Goal: Task Accomplishment & Management: Use online tool/utility

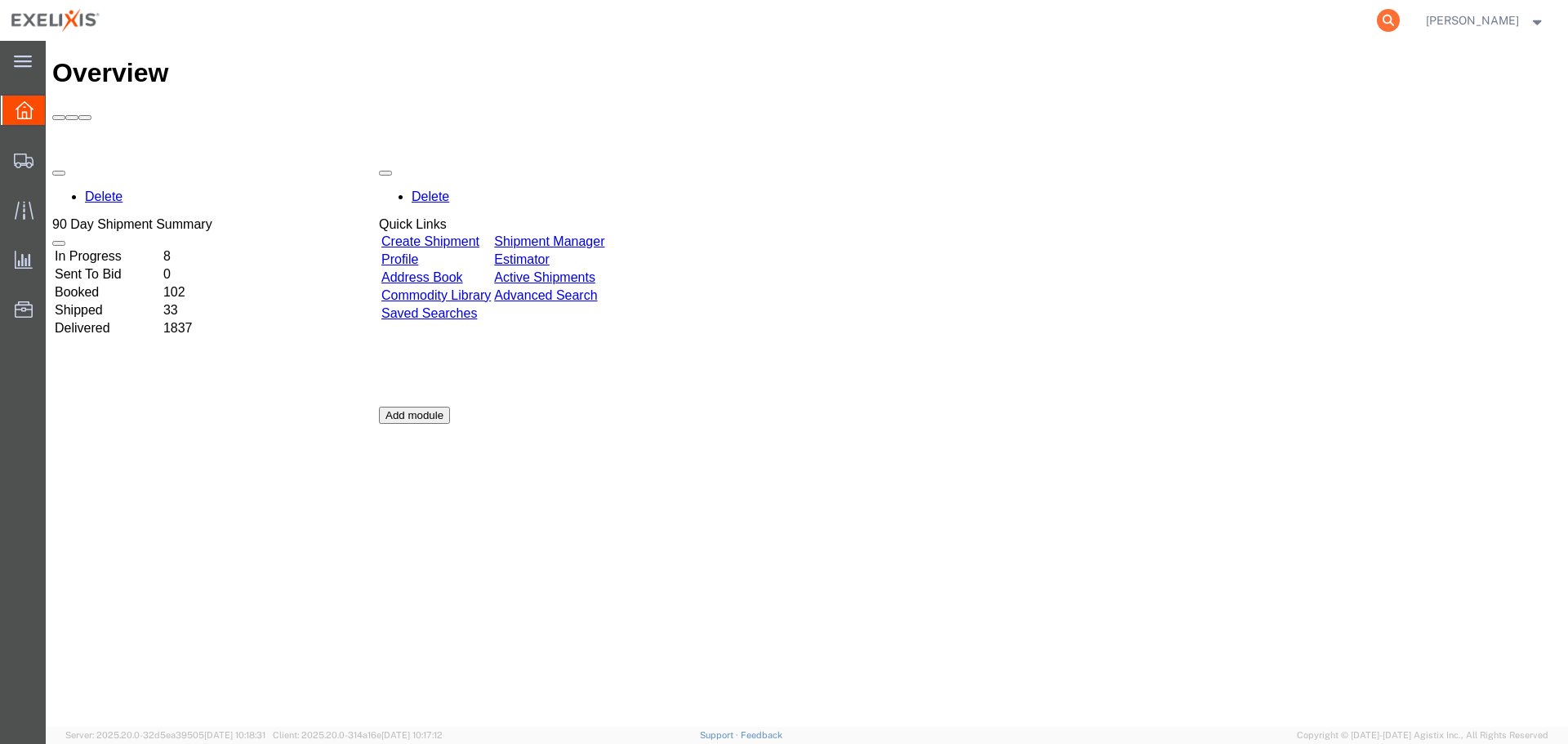
click at [1400, 18] on icon at bounding box center [1388, 20] width 23 height 23
click at [1119, 23] on input "search" at bounding box center [1128, 21] width 497 height 39
paste input "H363374"
type input "H363374"
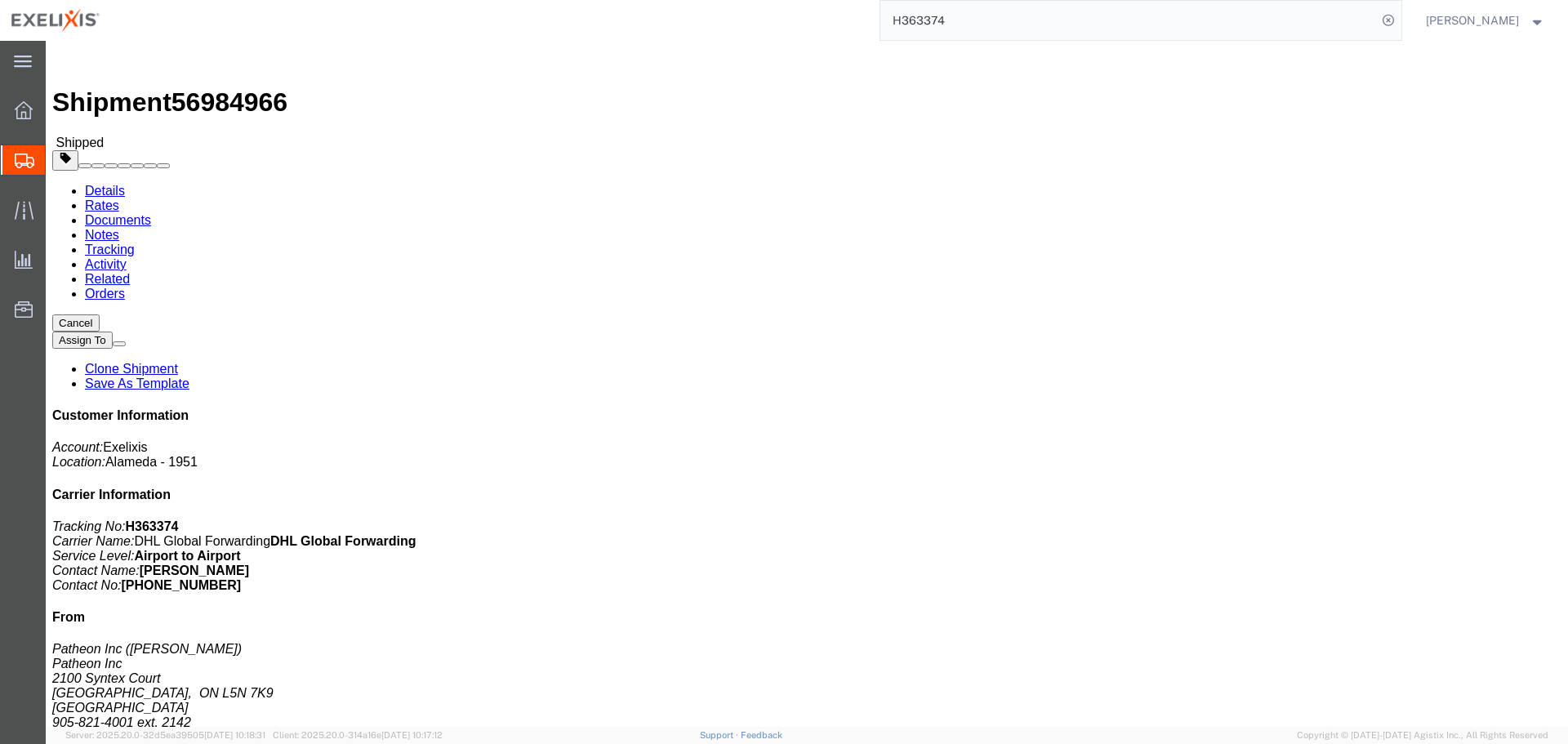
click link "Tracking"
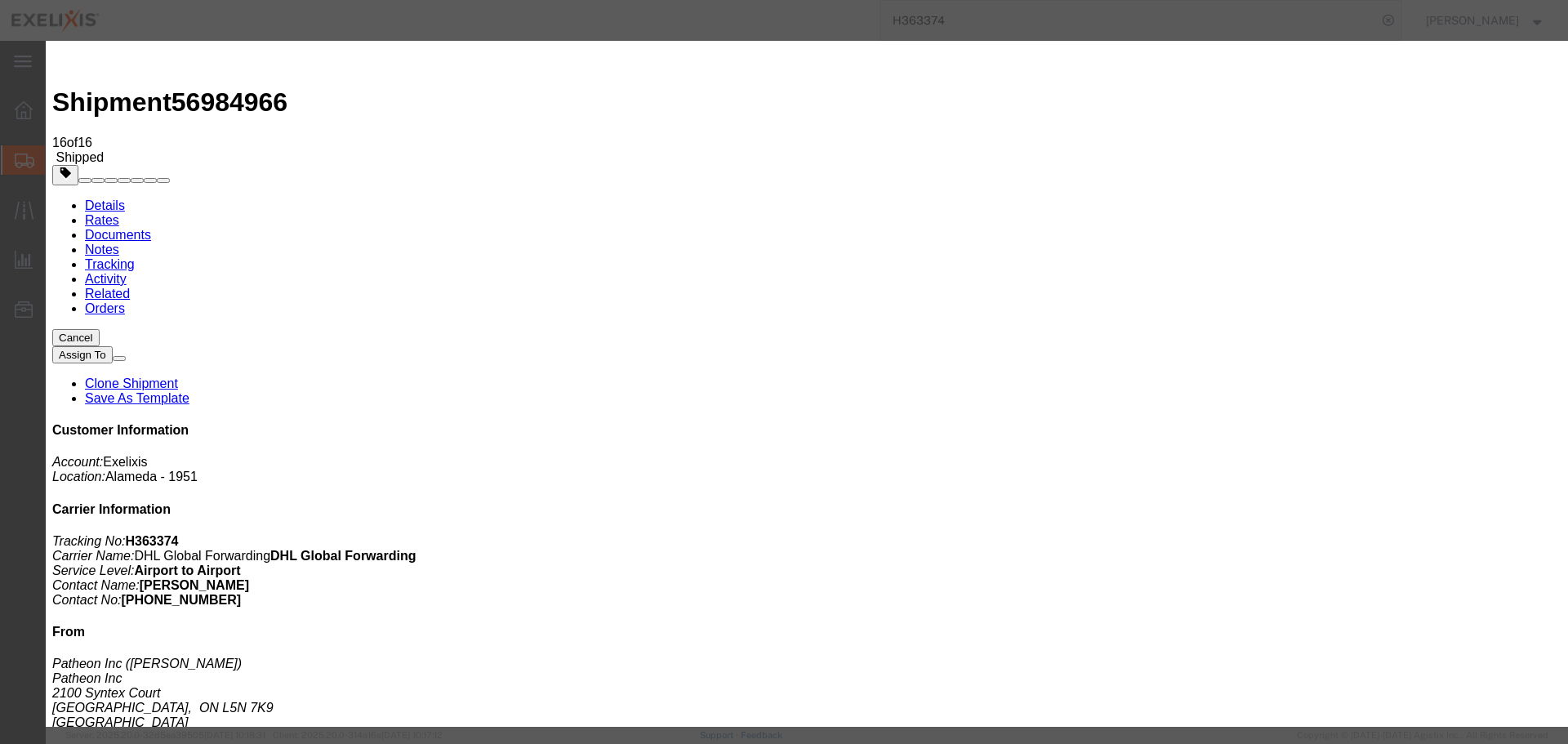
type input "[DATE]"
type input "11:00 AM"
select select "DELIVRED"
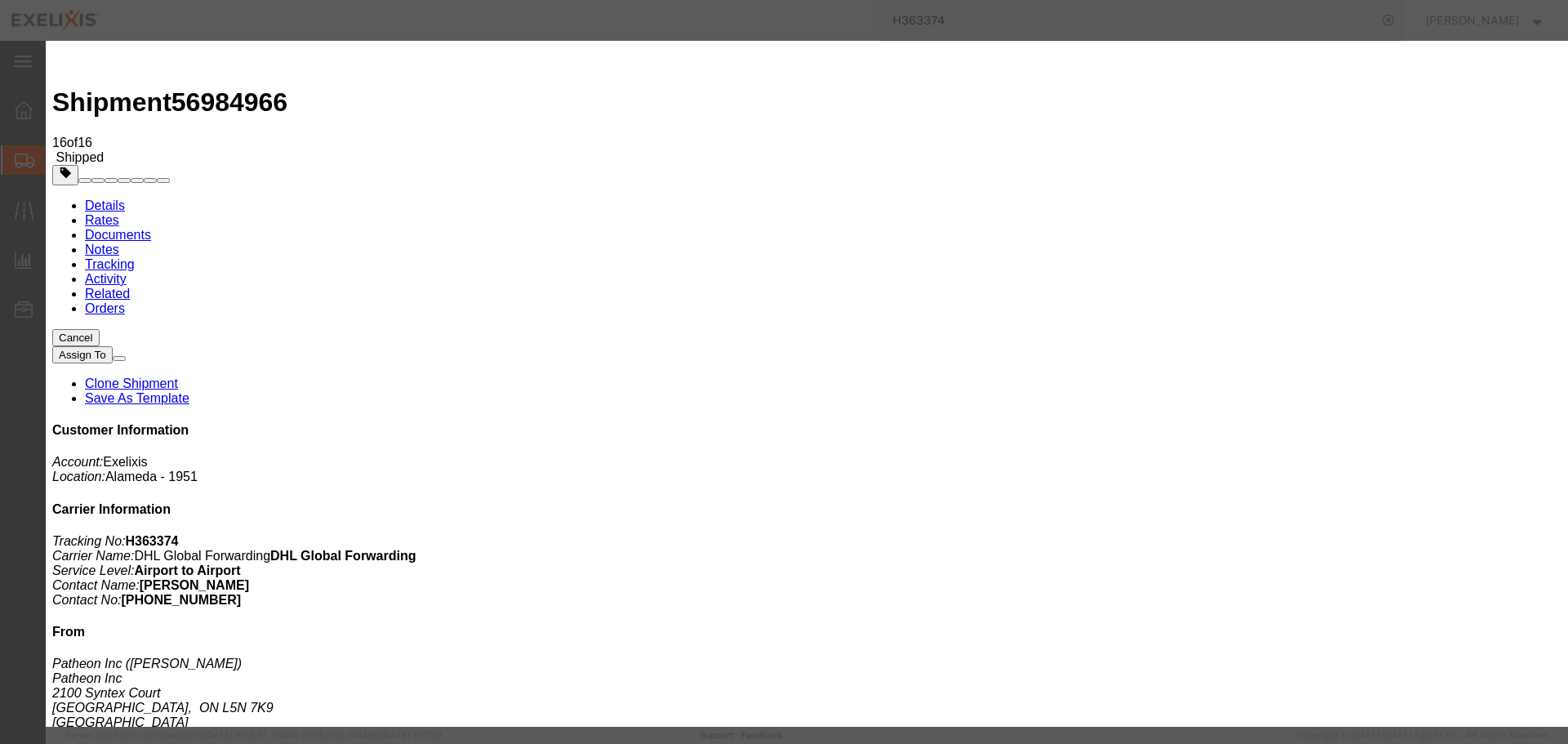
type input "[DATE]"
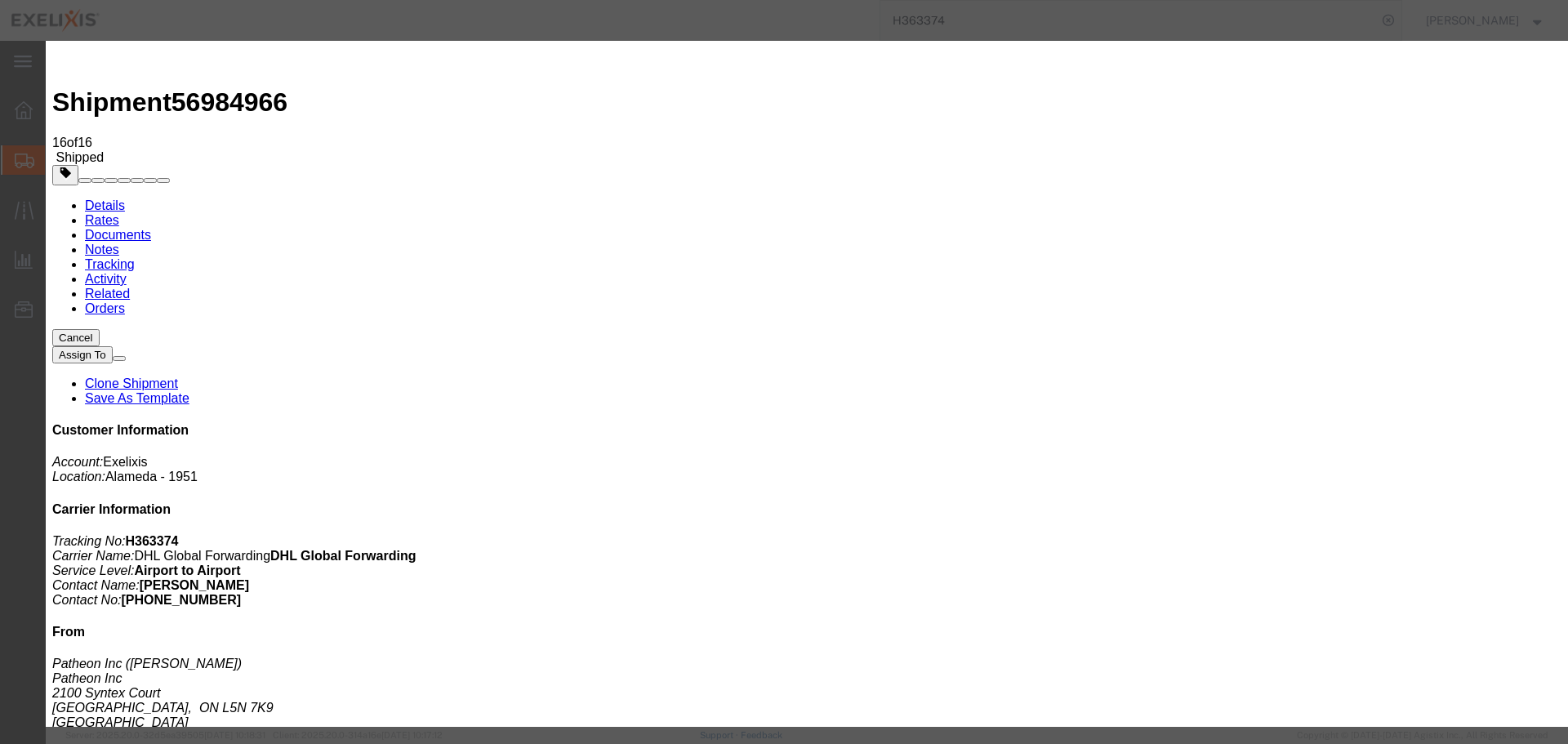
type input "10:57 AM"
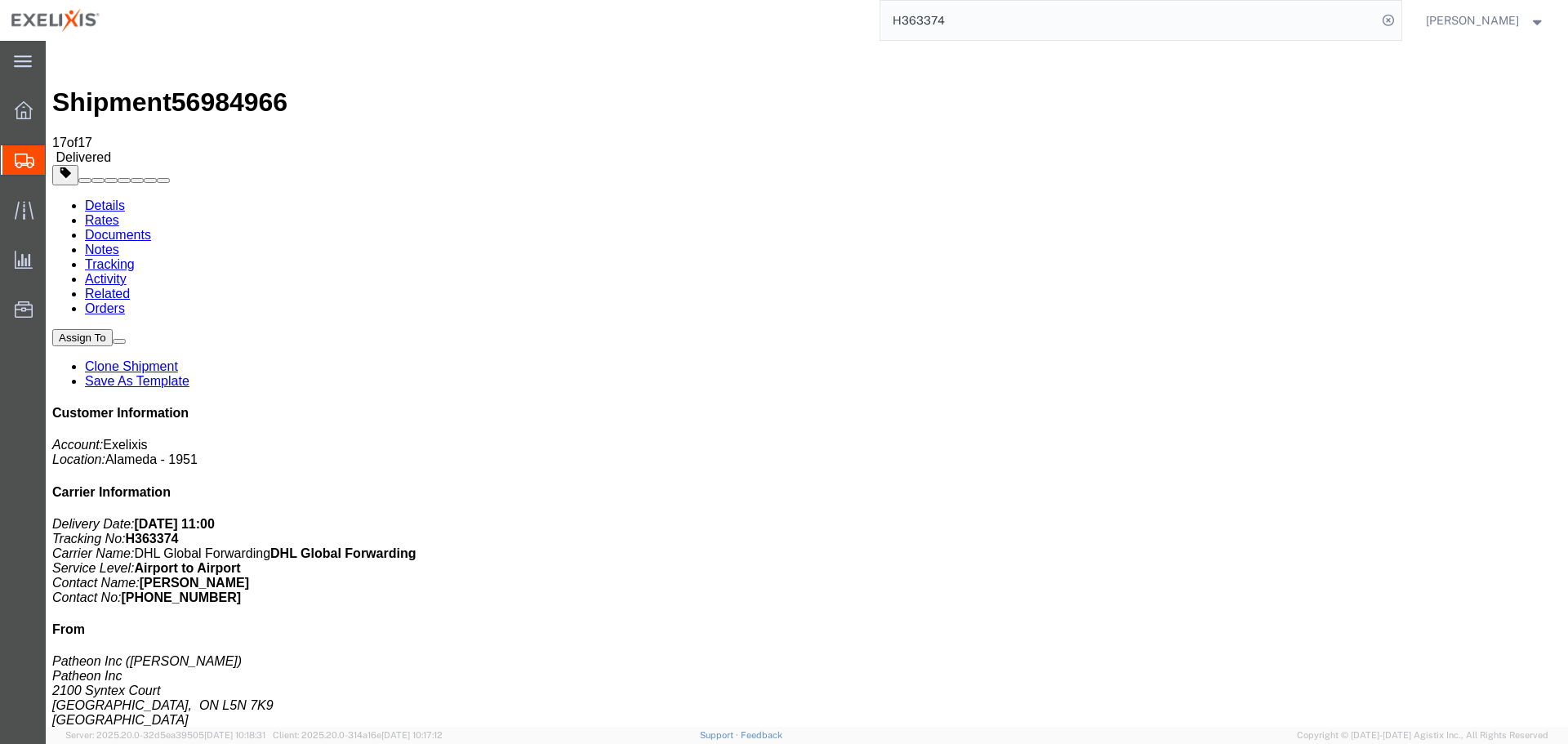
click at [1087, 31] on input "H363374" at bounding box center [1128, 21] width 497 height 39
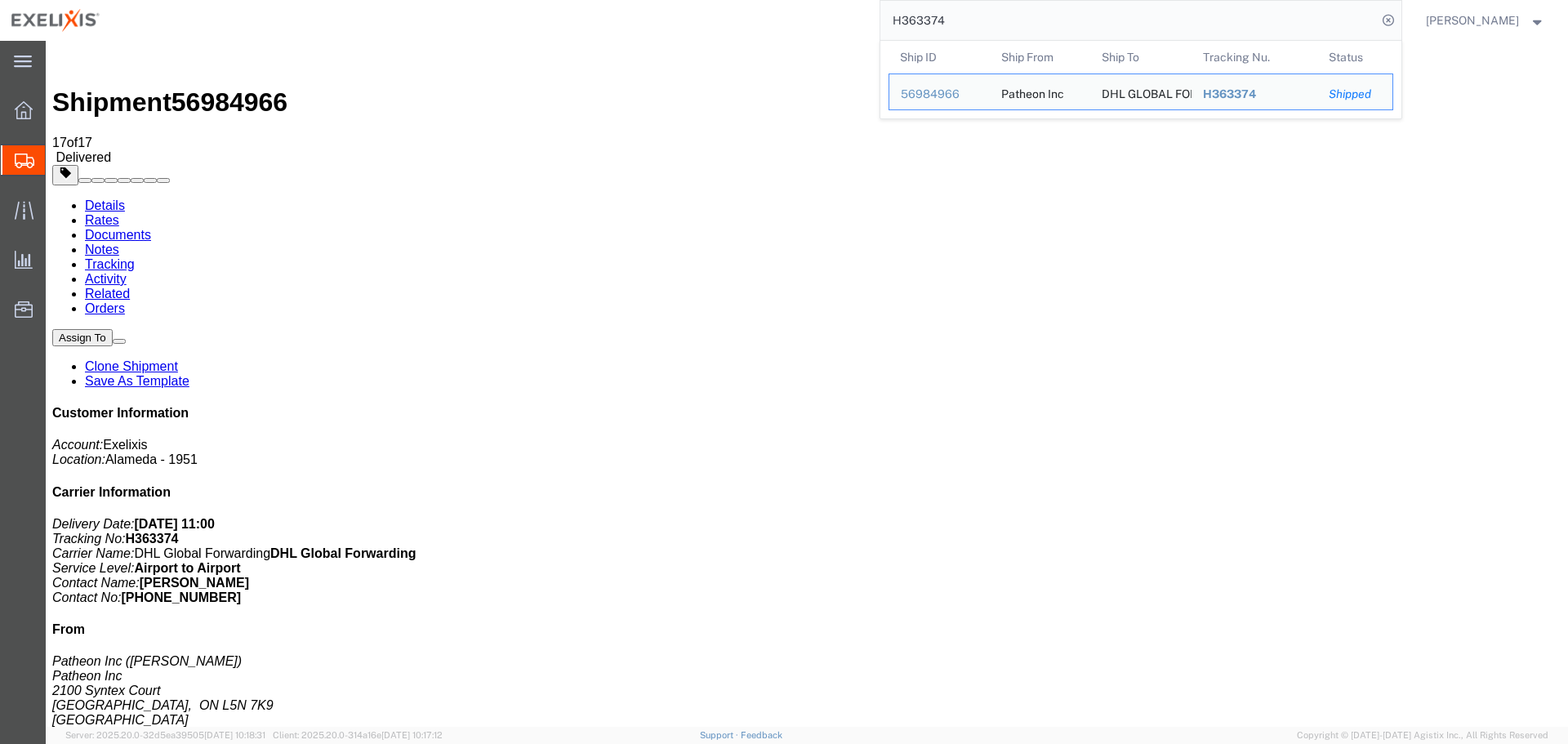
click at [1087, 31] on input "H363374" at bounding box center [1128, 21] width 497 height 39
click at [948, 22] on input "H363374" at bounding box center [1128, 21] width 497 height 39
click at [948, 21] on input "H363374" at bounding box center [1128, 21] width 497 height 39
paste input "85457"
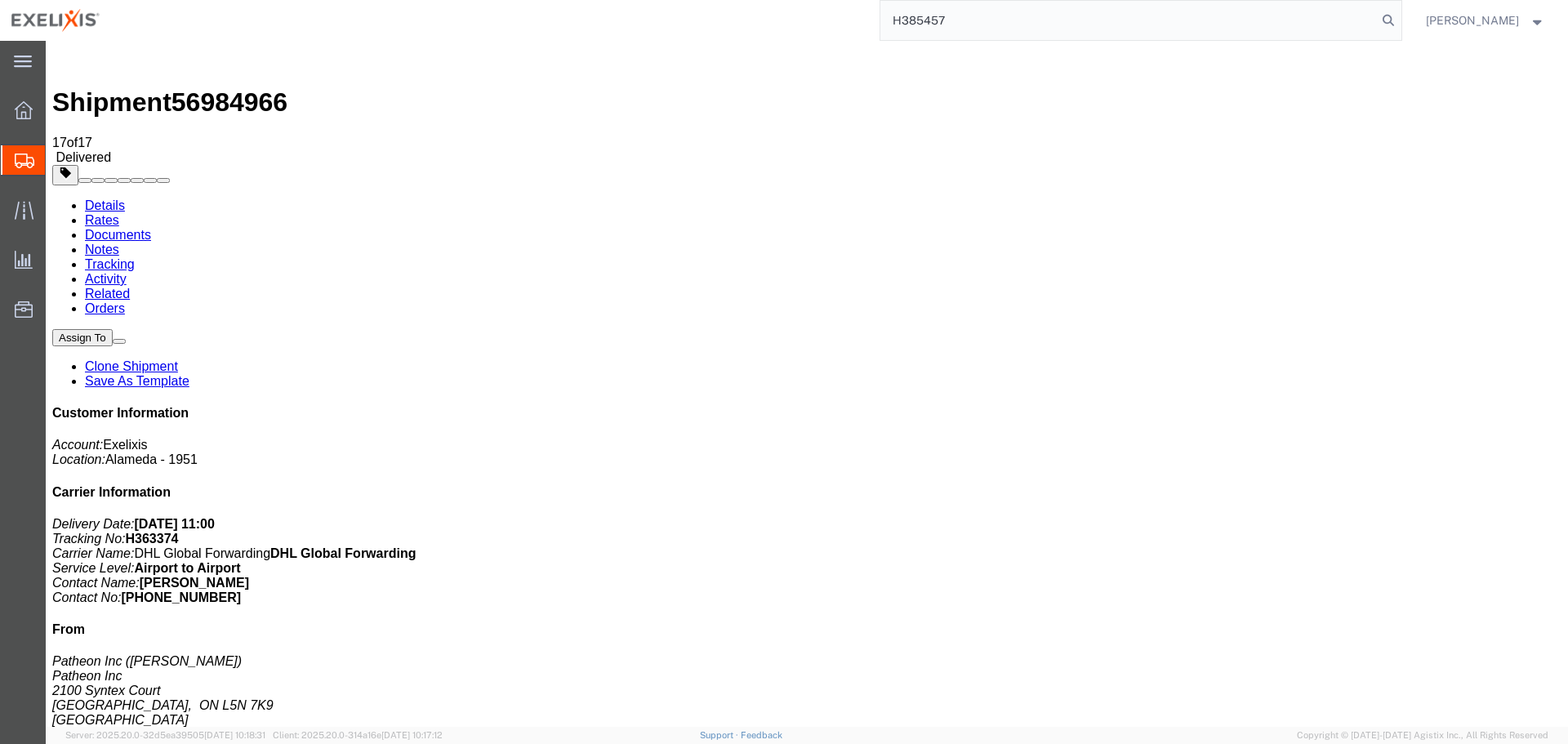
type input "H385457"
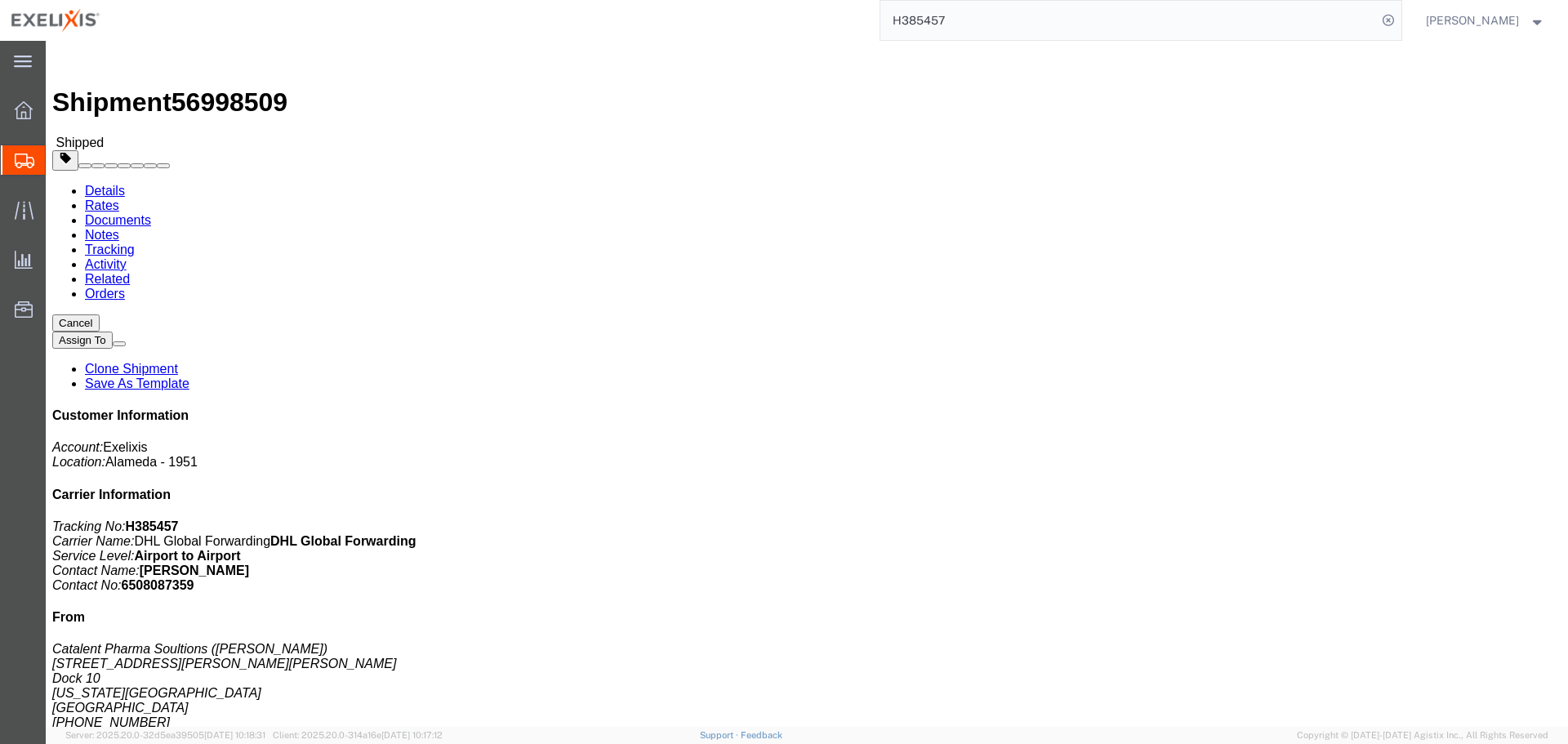
click link "Tracking"
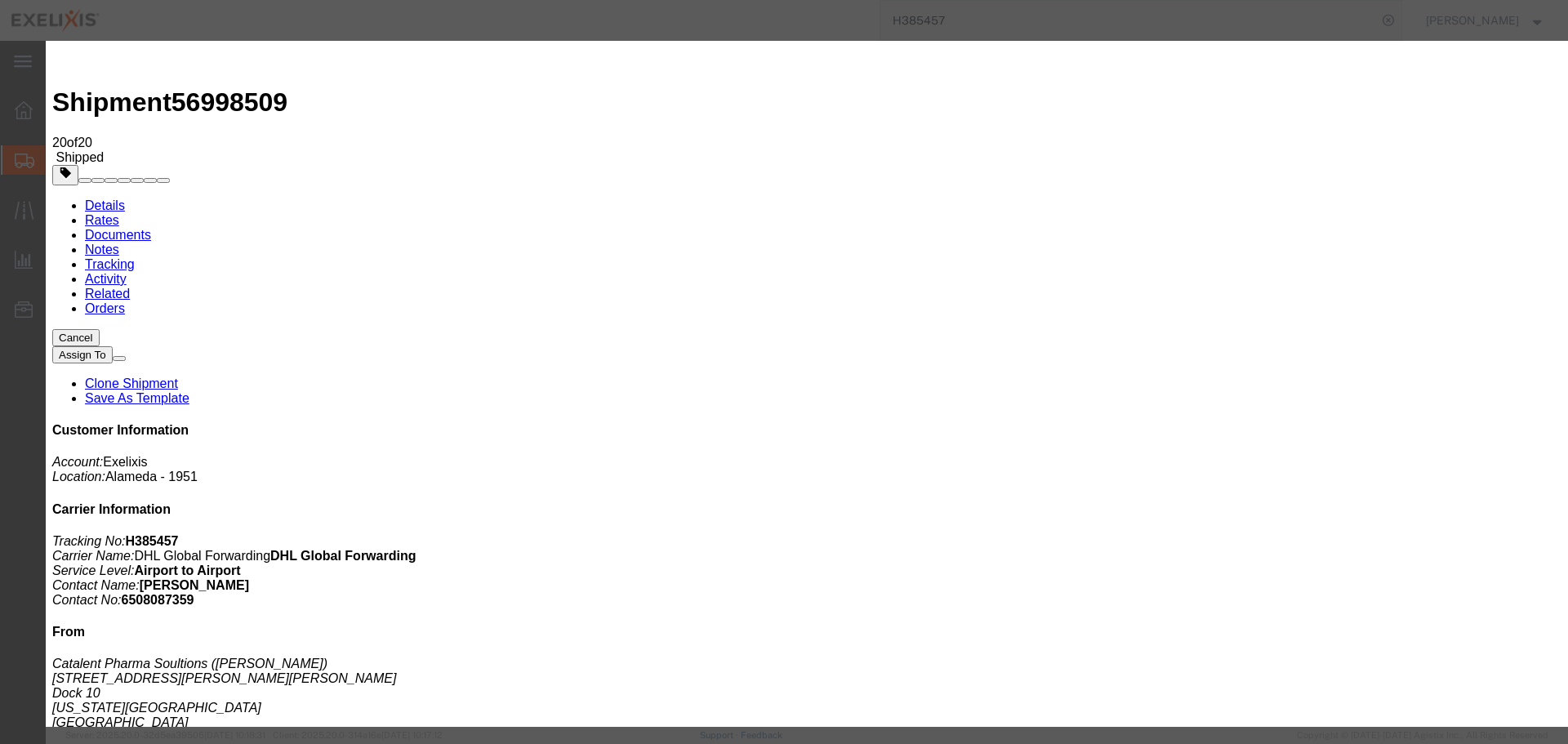
type input "[DATE]"
type input "11:00 AM"
select select "DELIVRED"
